Goal: Information Seeking & Learning: Check status

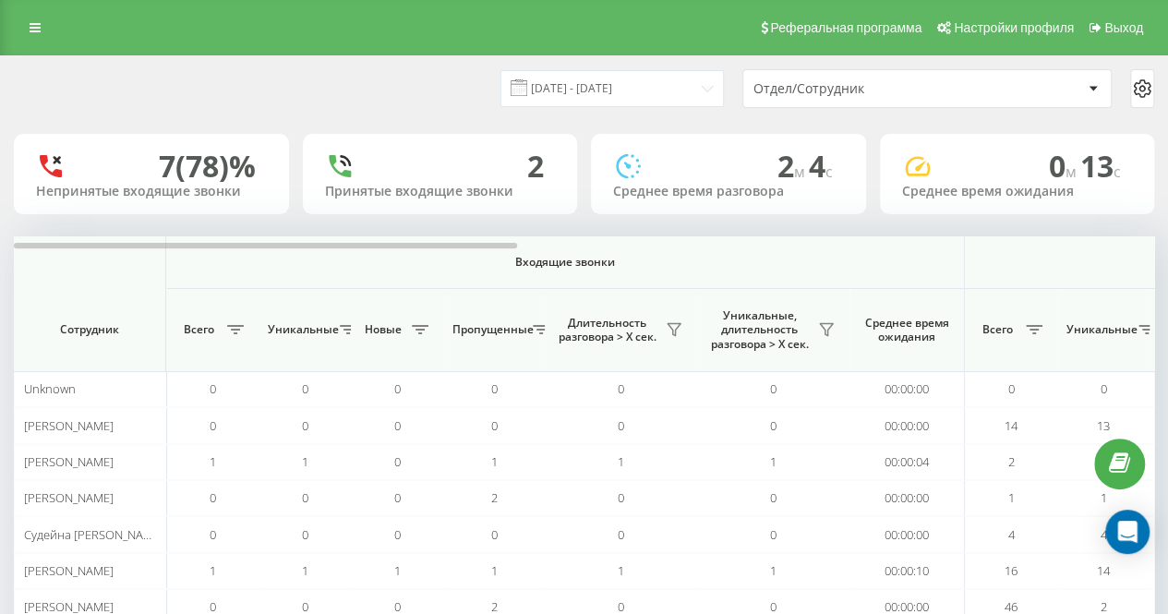
click at [354, 55] on div "[DATE] - [DATE] Отдел/Сотрудник 7 (78)% Непринятые входящие звонки 2 Принятые в…" at bounding box center [584, 421] width 1168 height 733
click at [432, 74] on div "21.08.2025 - 21.08.2025 Отдел/Сотрудник" at bounding box center [584, 88] width 1140 height 39
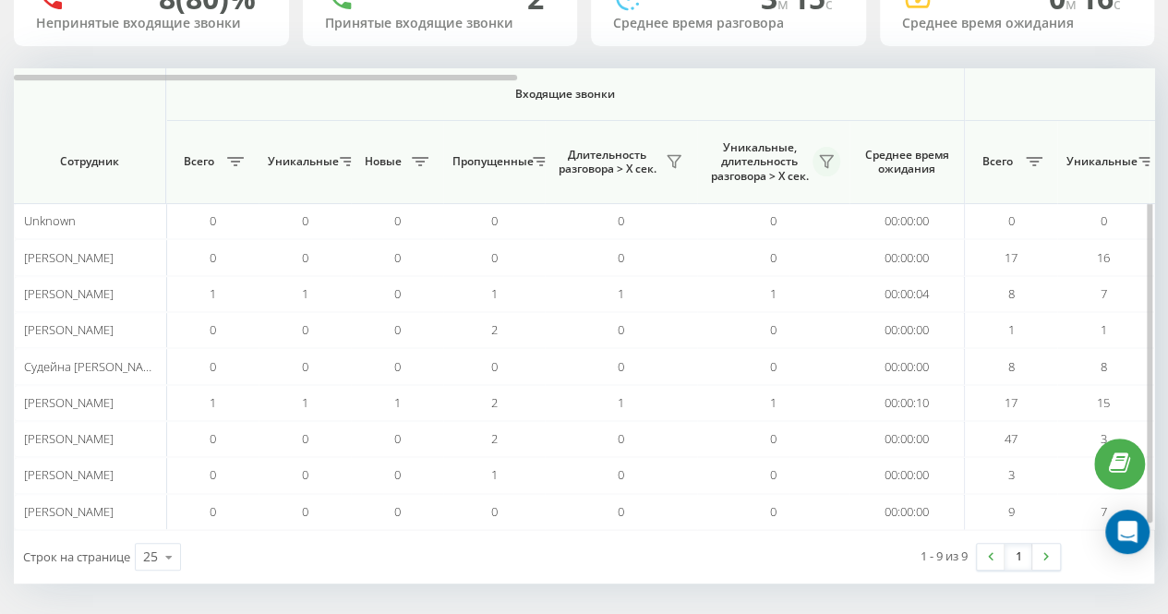
click at [825, 158] on icon at bounding box center [826, 161] width 15 height 15
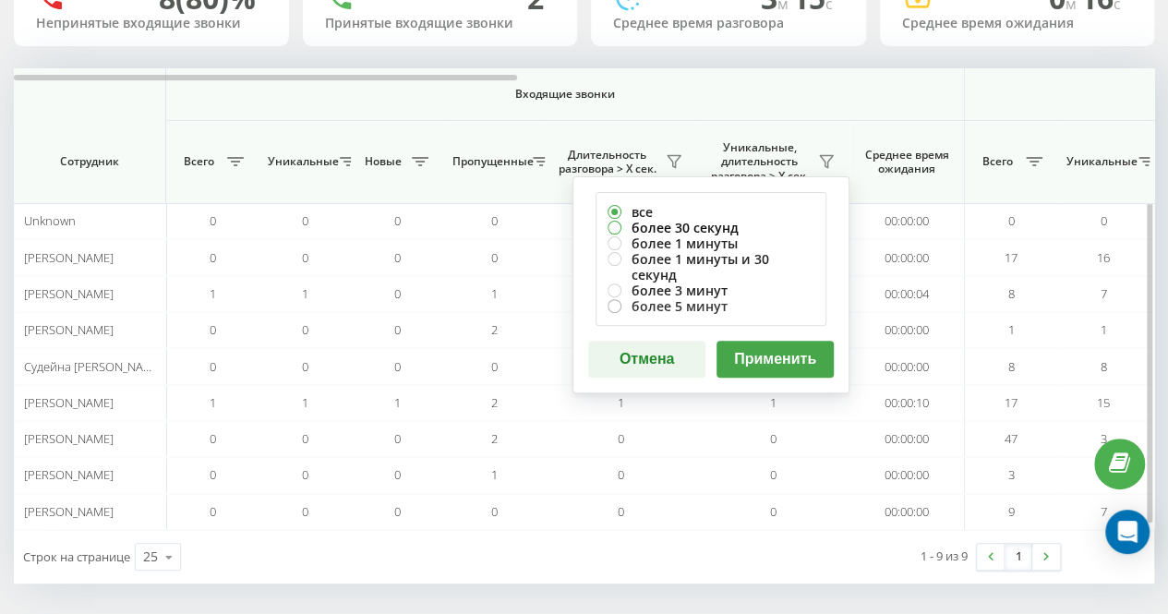
drag, startPoint x: 734, startPoint y: 222, endPoint x: 768, endPoint y: 284, distance: 70.7
click at [734, 222] on label "более 30 секунд" at bounding box center [710, 228] width 207 height 16
radio input "true"
click at [781, 341] on button "Применить" at bounding box center [774, 359] width 117 height 37
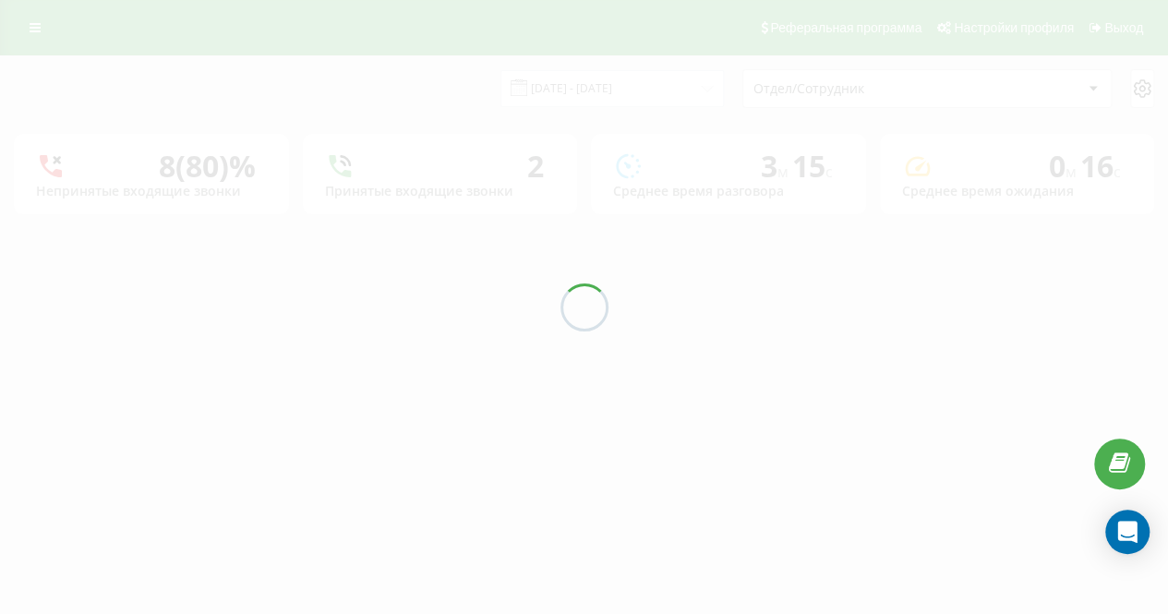
scroll to position [0, 0]
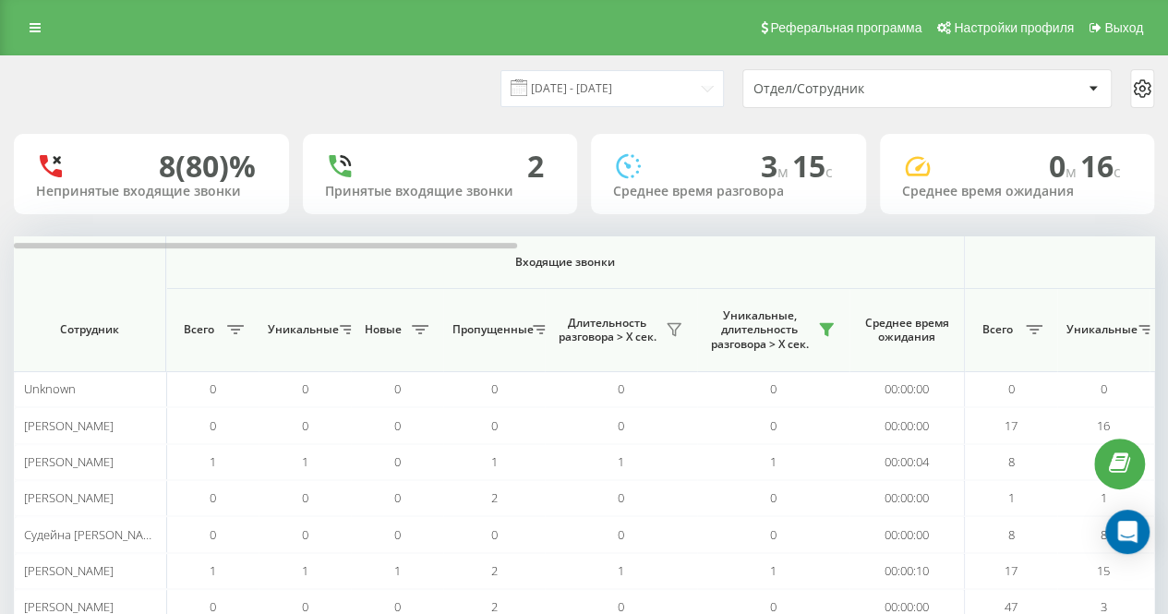
click at [451, 123] on div "21.08.2025 - 21.08.2025 Отдел/Сотрудник 8 (80)% Непринятые входящие звонки 2 Пр…" at bounding box center [584, 403] width 1140 height 695
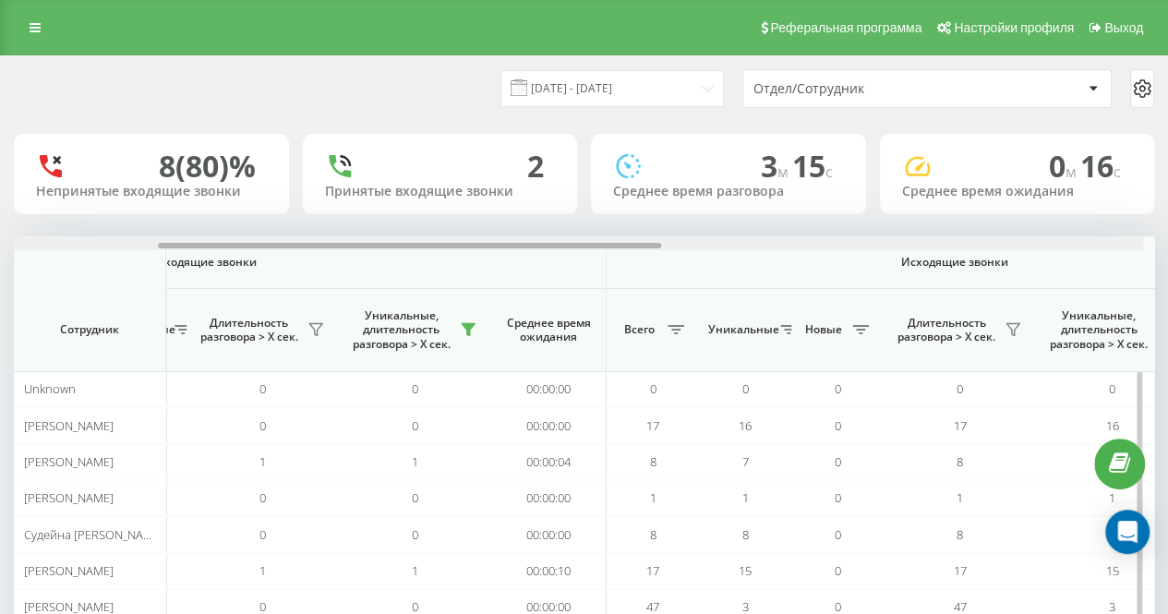
drag, startPoint x: 500, startPoint y: 246, endPoint x: 683, endPoint y: 246, distance: 182.8
click at [661, 246] on div at bounding box center [409, 246] width 503 height 6
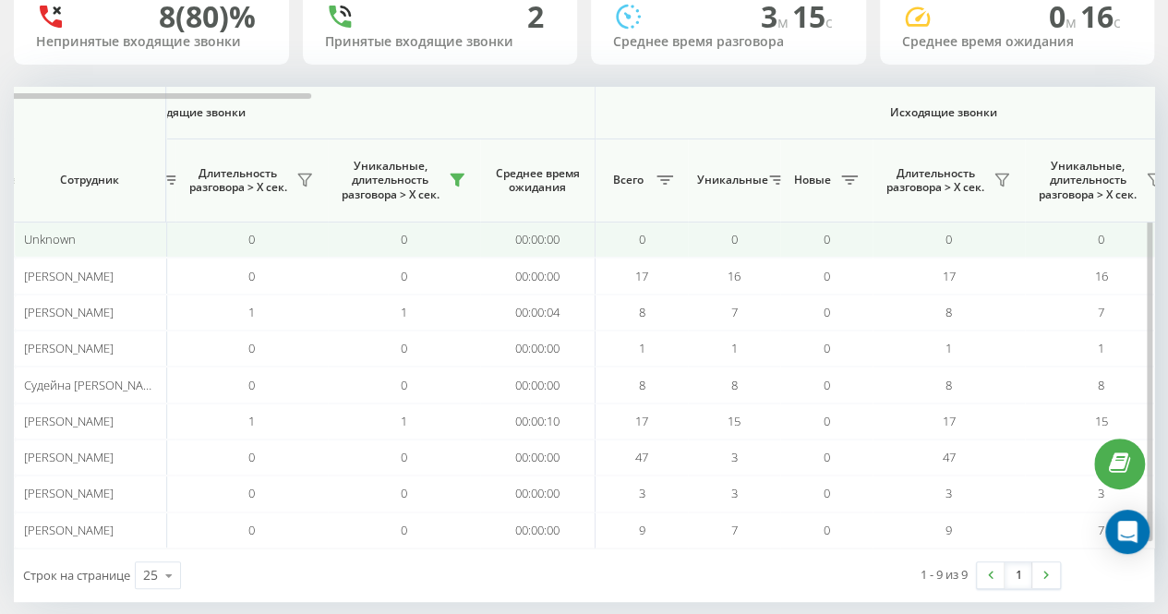
scroll to position [168, 0]
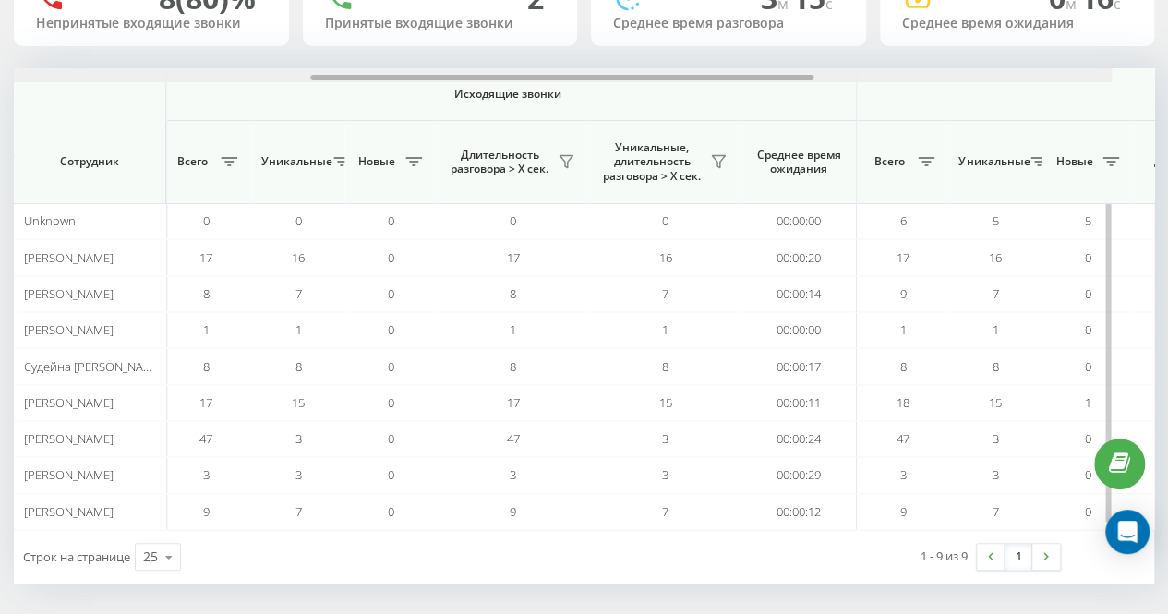
drag, startPoint x: 642, startPoint y: 78, endPoint x: 836, endPoint y: 67, distance: 195.1
click at [836, 68] on div at bounding box center [541, 75] width 1139 height 14
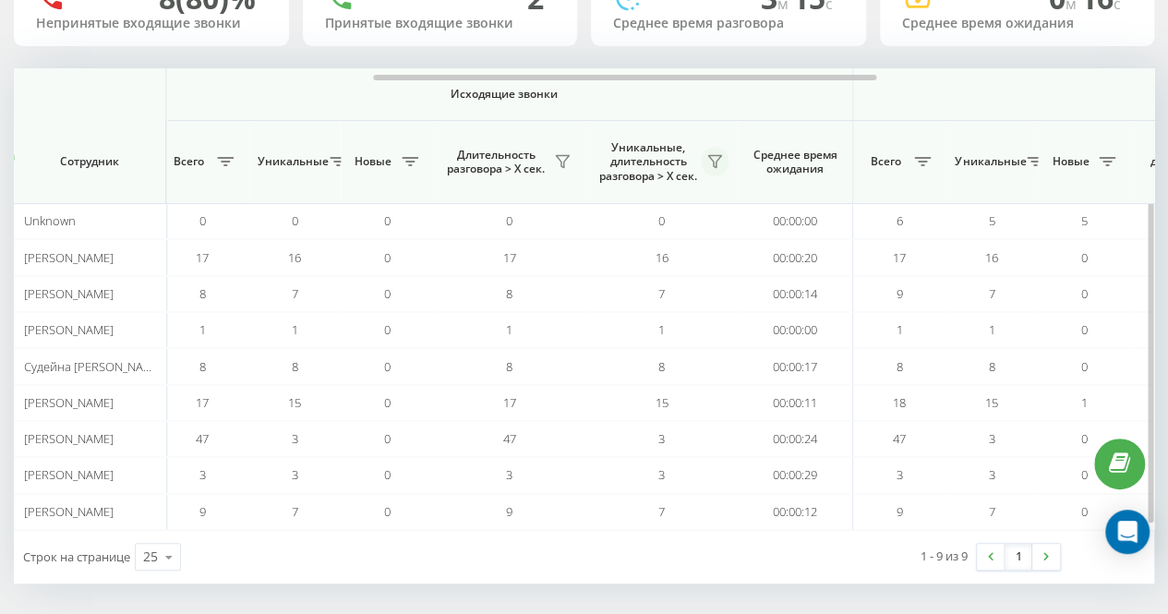
click at [707, 158] on icon at bounding box center [714, 161] width 15 height 15
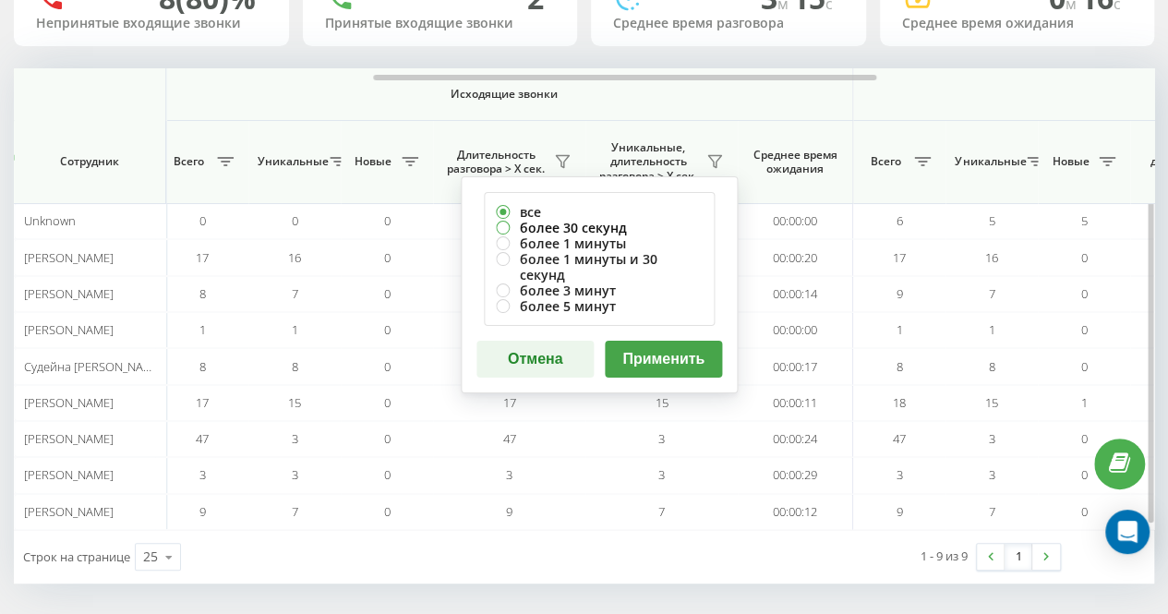
click at [665, 224] on label "более 30 секунд" at bounding box center [599, 228] width 207 height 16
radio input "true"
click at [680, 341] on button "Применить" at bounding box center [663, 359] width 117 height 37
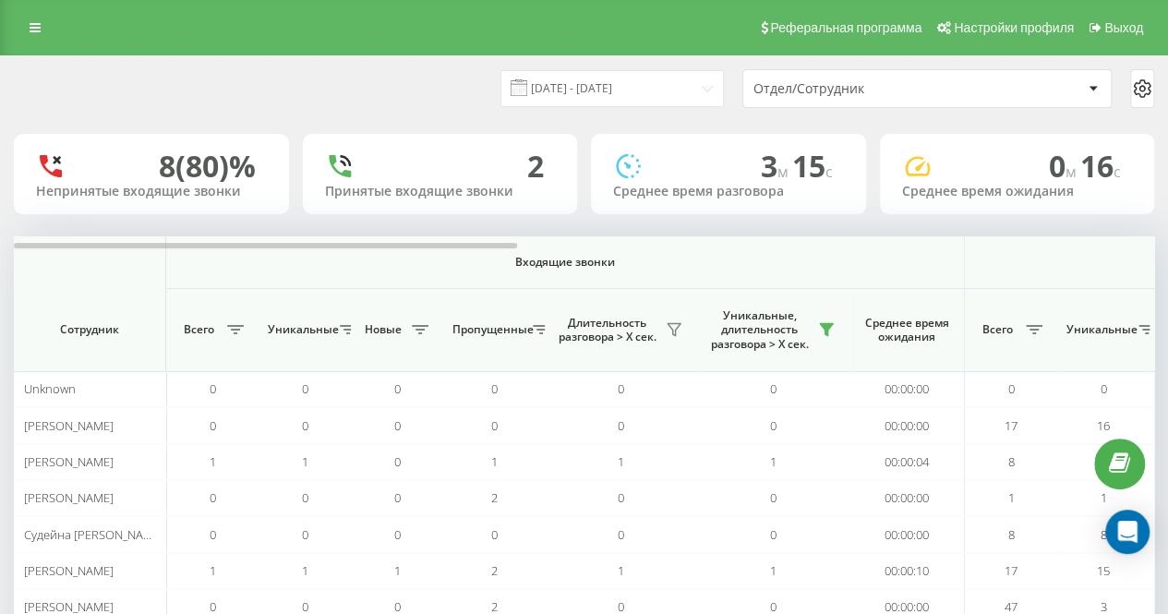
click at [407, 106] on div "21.08.2025 - 21.08.2025 Отдел/Сотрудник" at bounding box center [584, 88] width 1140 height 39
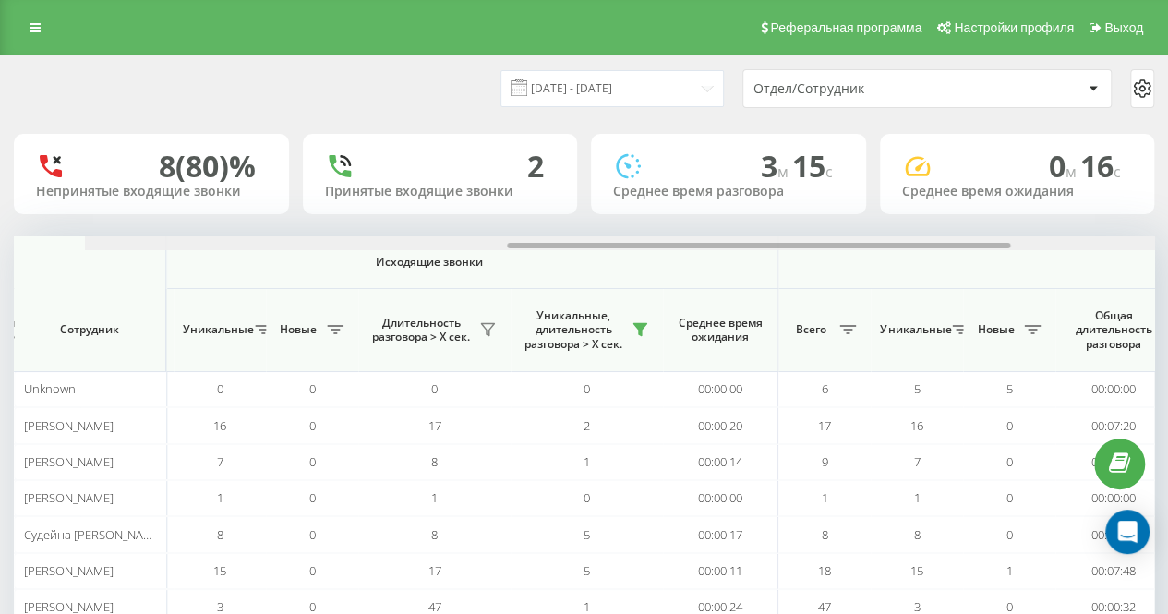
scroll to position [0, 963]
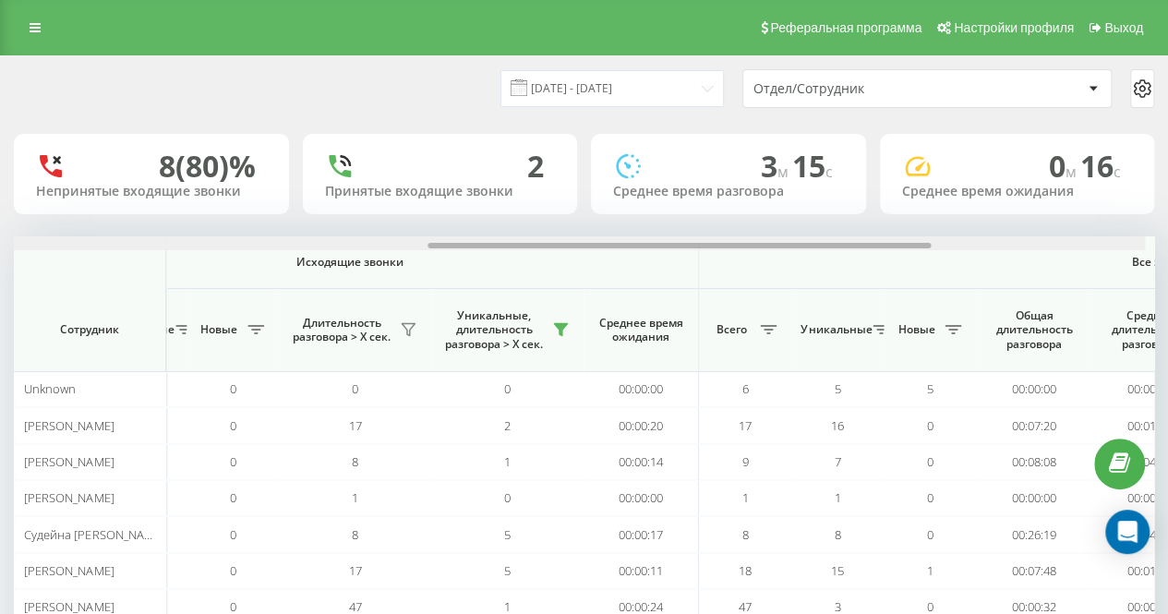
drag, startPoint x: 458, startPoint y: 243, endPoint x: 884, endPoint y: 235, distance: 426.6
click at [884, 235] on div "21.08.2025 - 21.08.2025 Отдел/Сотрудник 8 (80)% Непринятые входящие звонки 2 Пр…" at bounding box center [584, 403] width 1140 height 695
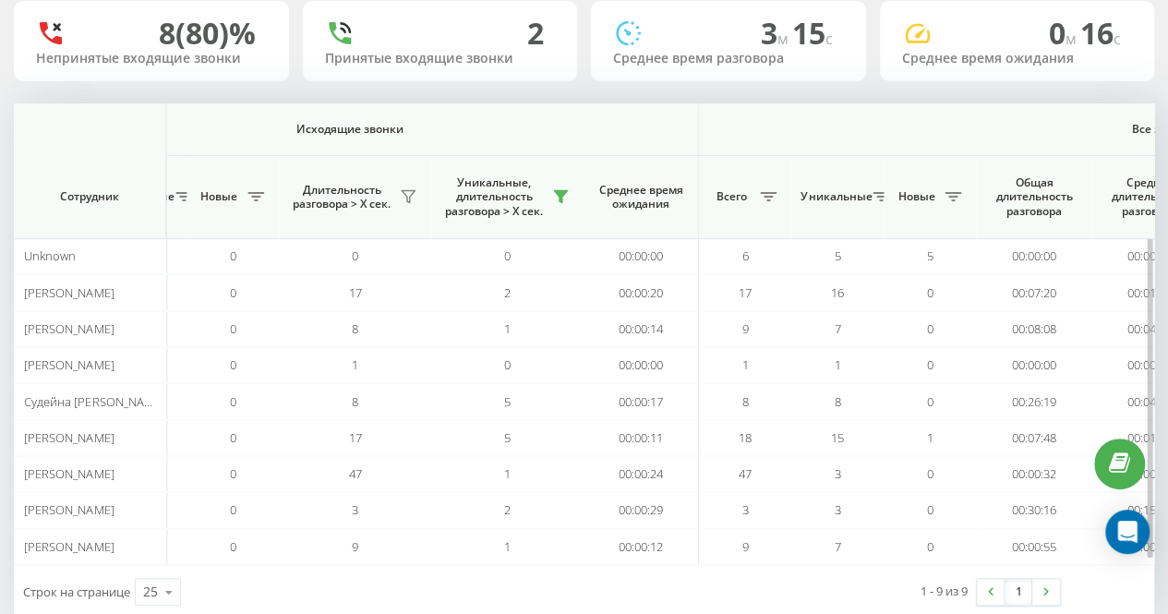
scroll to position [168, 0]
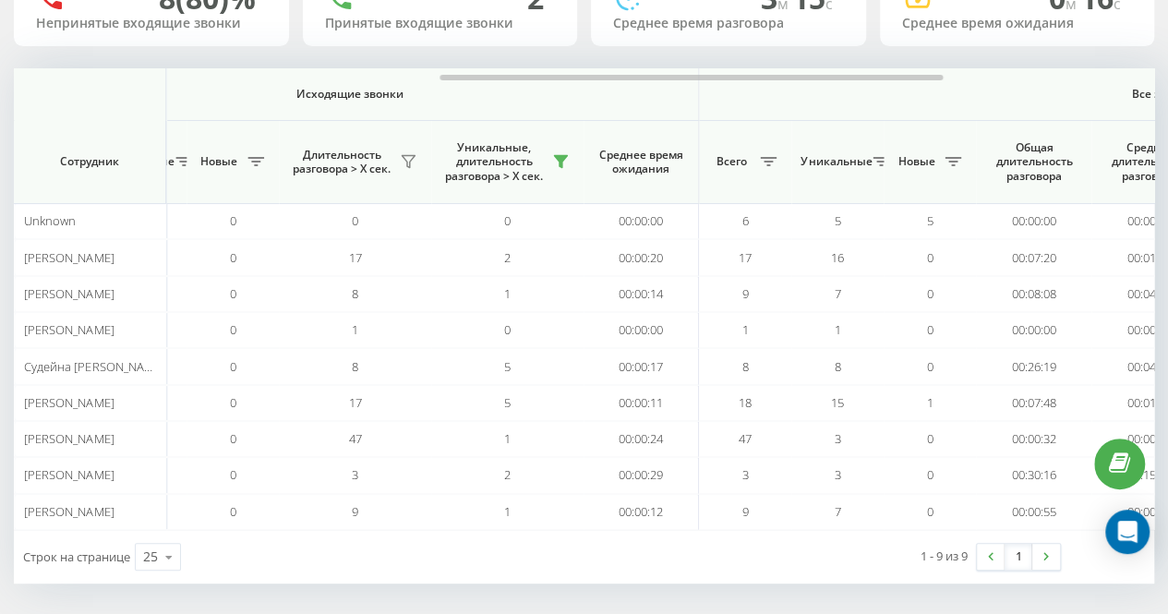
click at [747, 575] on div "1 - 9 из 9 1" at bounding box center [859, 557] width 427 height 54
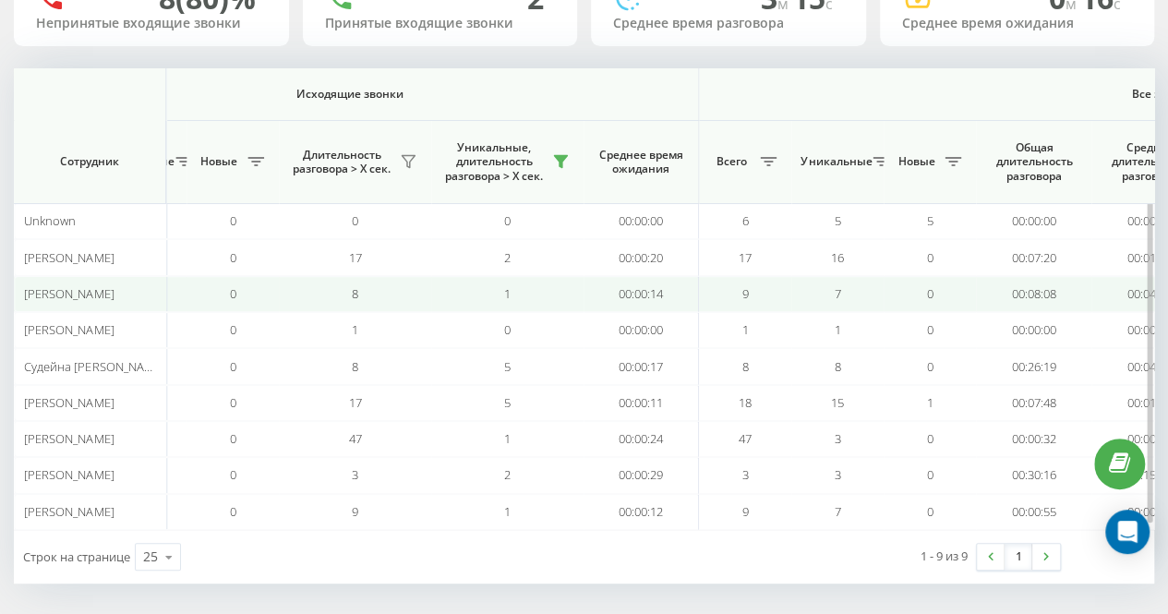
scroll to position [0, 0]
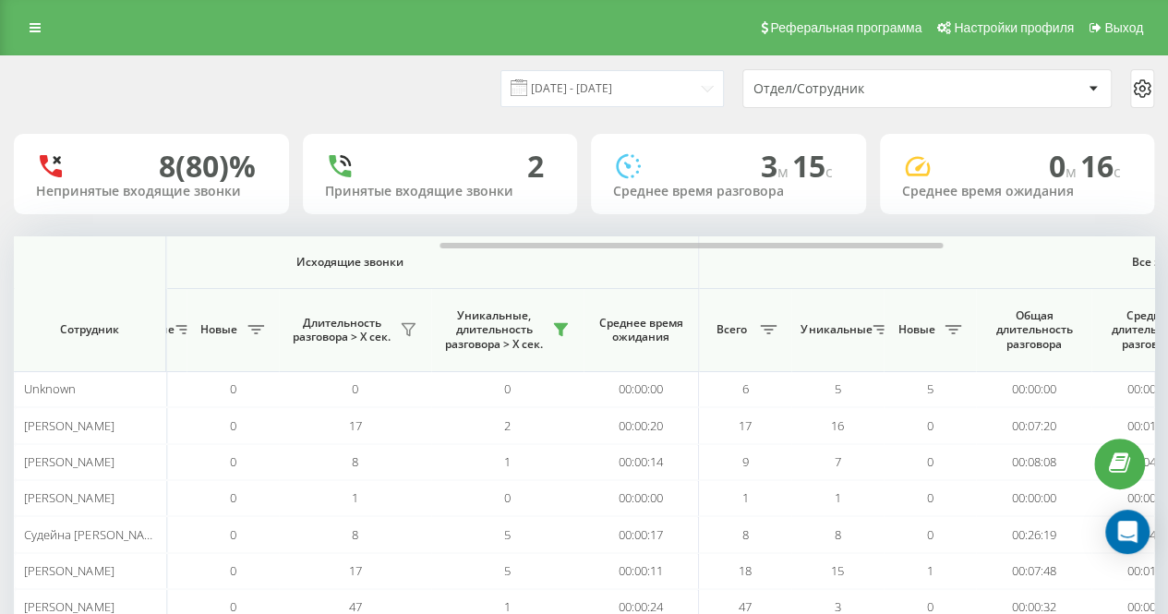
click at [462, 112] on div "21.08.2025 - 21.08.2025 Отдел/Сотрудник" at bounding box center [584, 88] width 1166 height 65
